Goal: Transaction & Acquisition: Purchase product/service

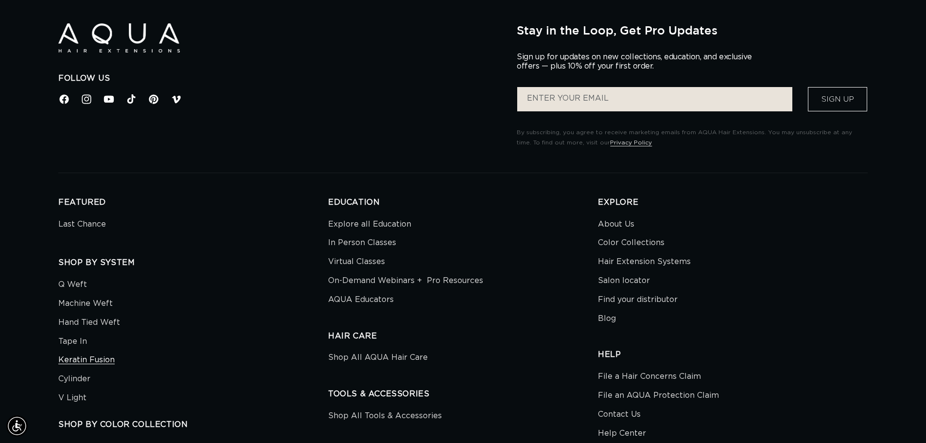
scroll to position [3566, 0]
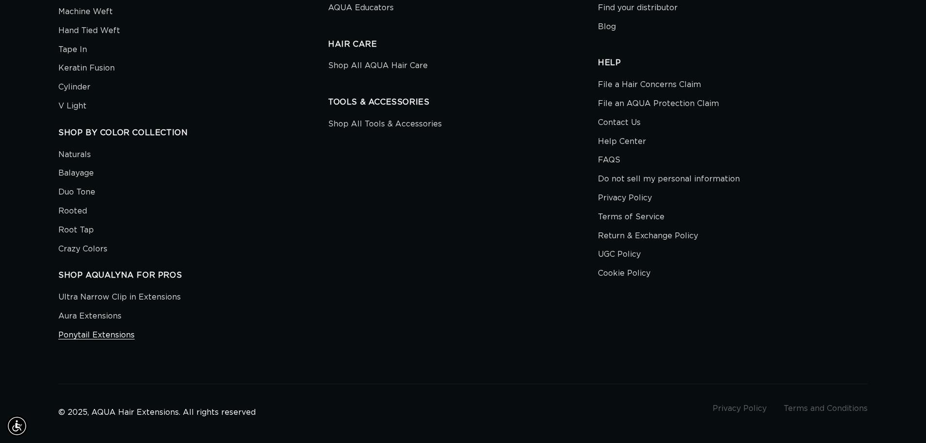
click at [102, 336] on link "Ponytail Extensions" at bounding box center [96, 335] width 76 height 19
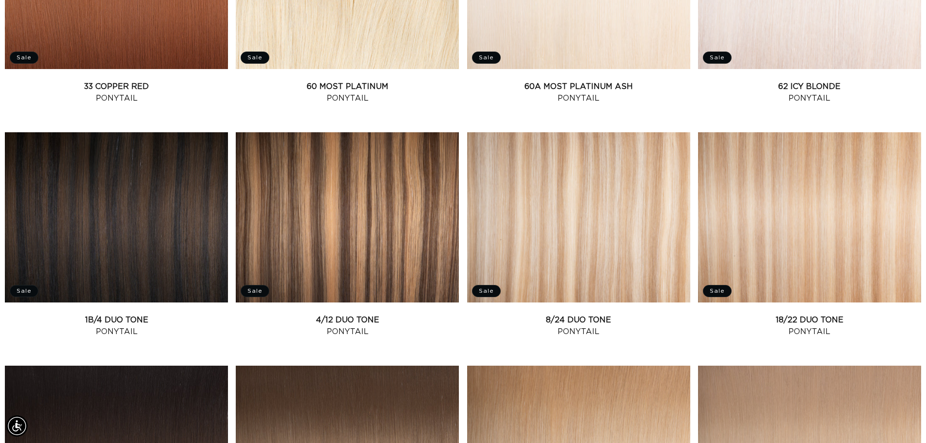
scroll to position [1163, 0]
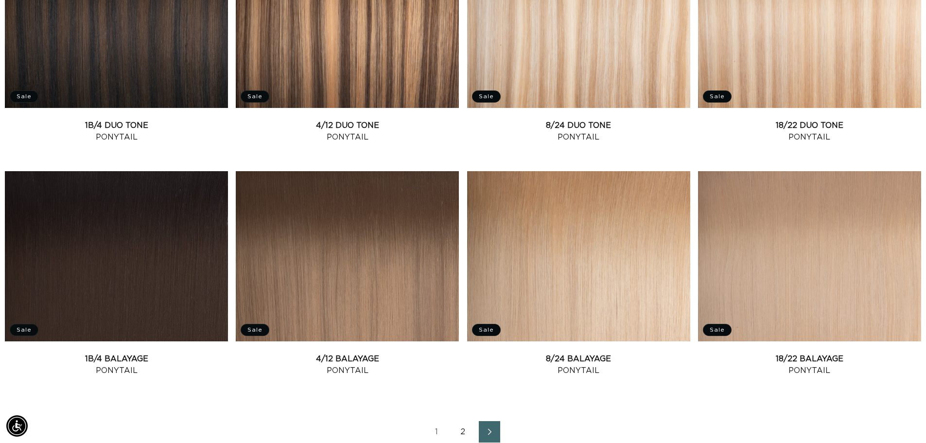
click at [488, 428] on icon "Next page" at bounding box center [490, 431] width 13 height 7
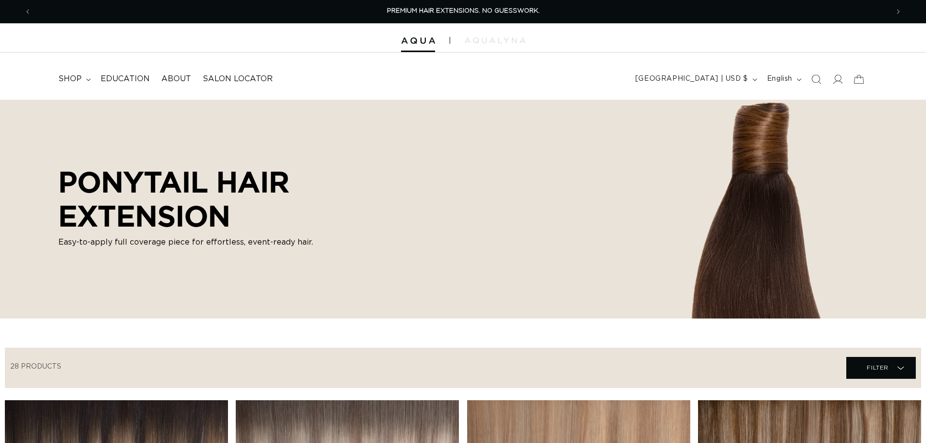
scroll to position [195, 0]
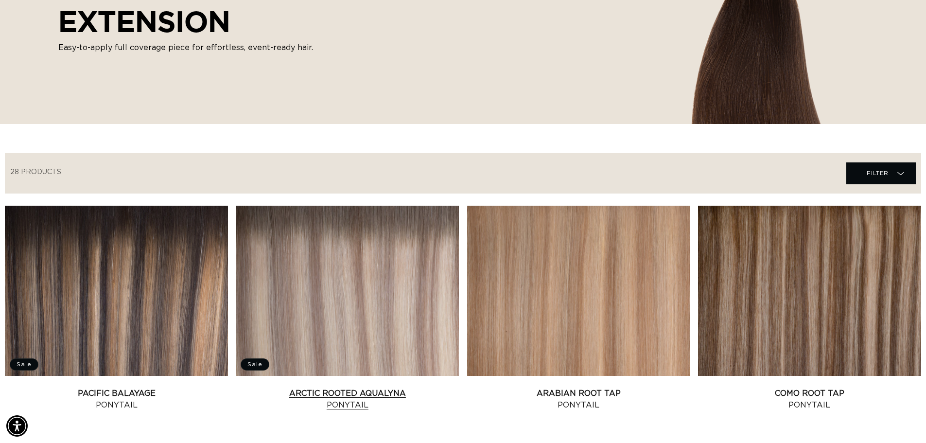
click at [381, 388] on link "Arctic Rooted AquaLyna Ponytail" at bounding box center [347, 399] width 223 height 23
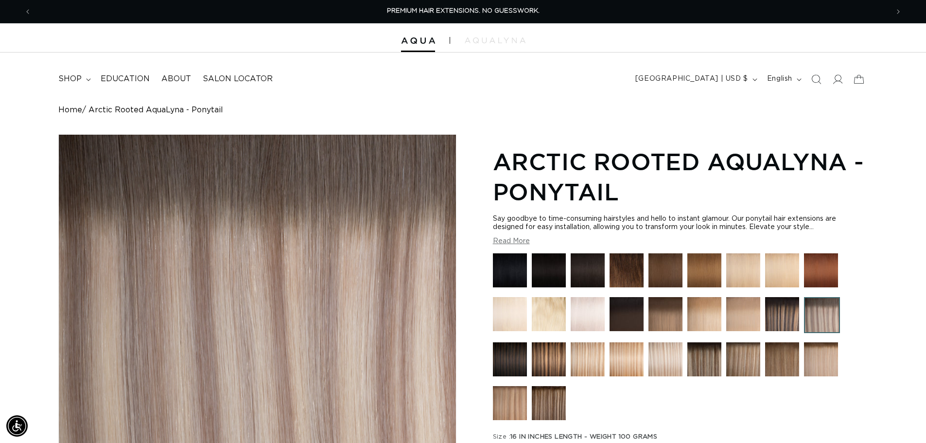
scroll to position [243, 0]
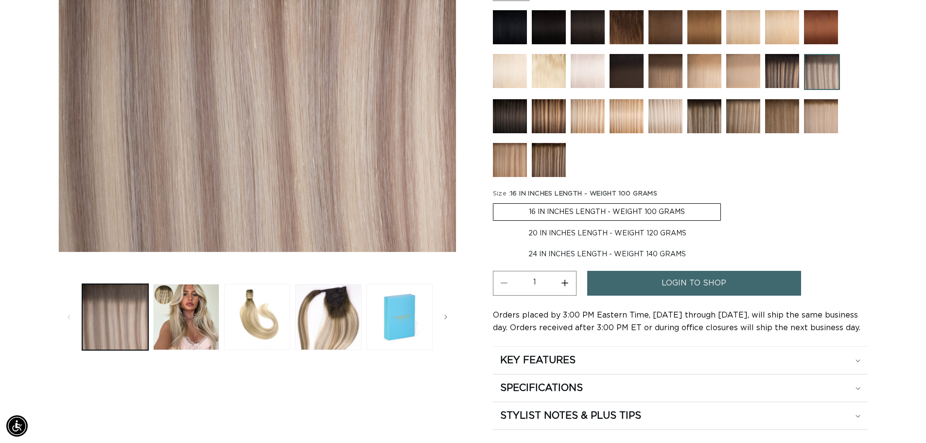
click at [566, 233] on label "20 IN INCHES LENGTH - WEIGHT 120 GRAMS Variant sold out or unavailable" at bounding box center [607, 233] width 229 height 17
click at [726, 202] on input "20 IN INCHES LENGTH - WEIGHT 120 GRAMS Variant sold out or unavailable" at bounding box center [726, 201] width 0 height 0
radio input "true"
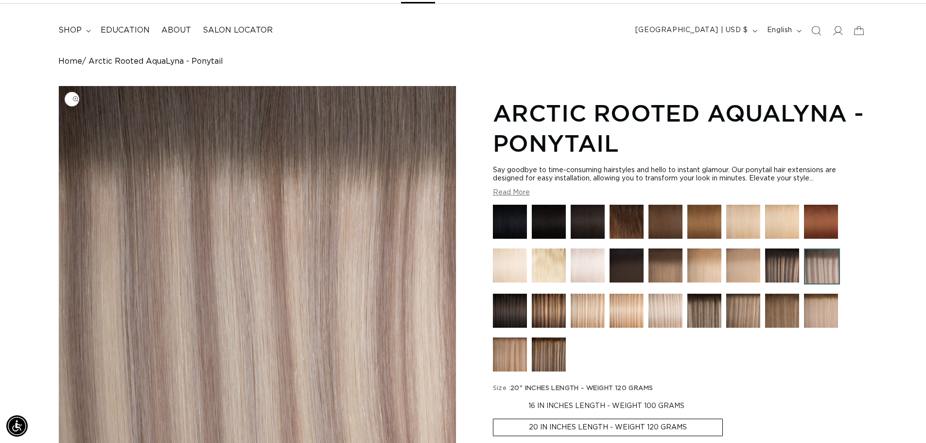
scroll to position [0, 0]
